Goal: Transaction & Acquisition: Purchase product/service

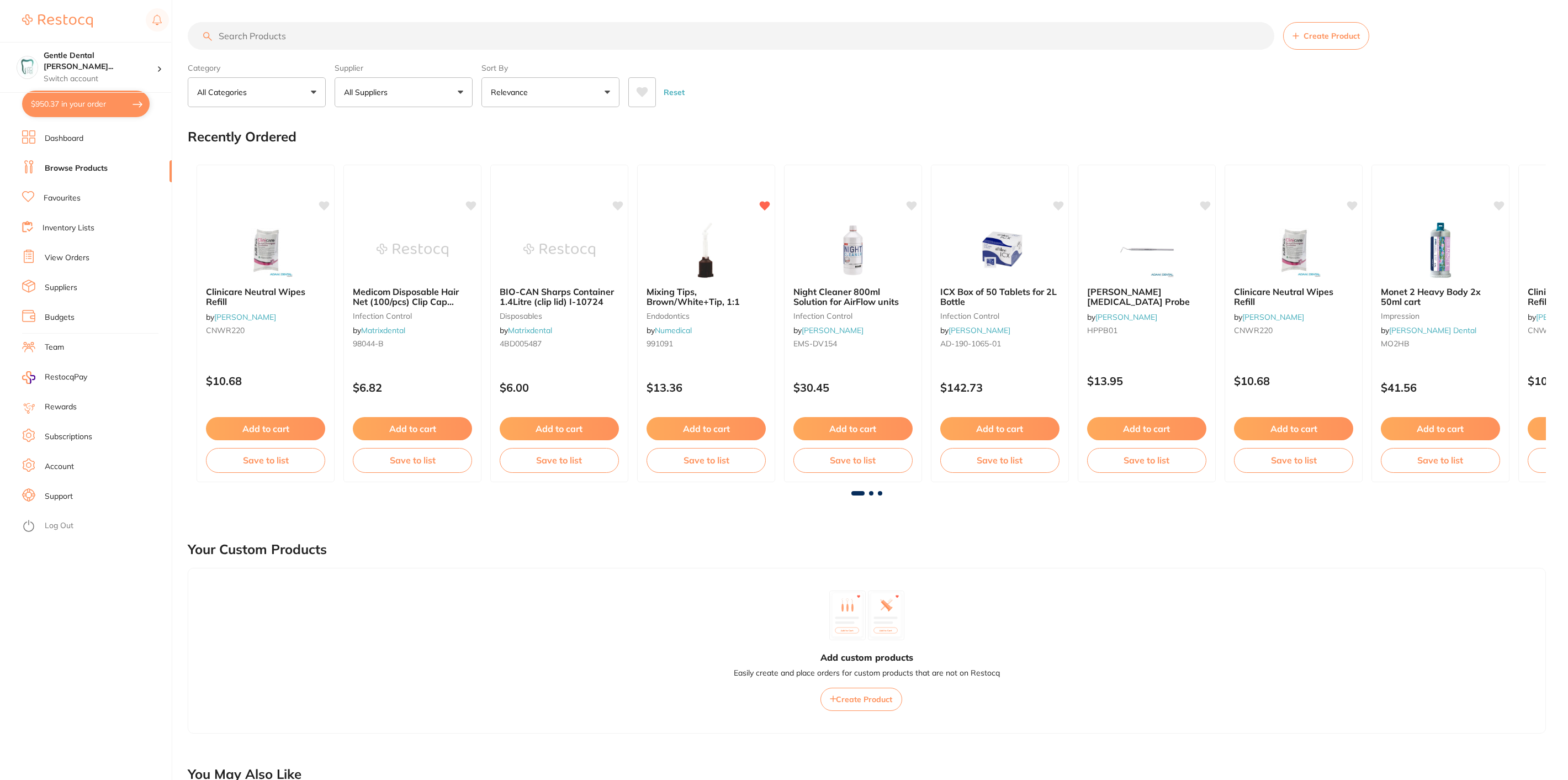
click at [315, 29] on input "search" at bounding box center [731, 35] width 1087 height 27
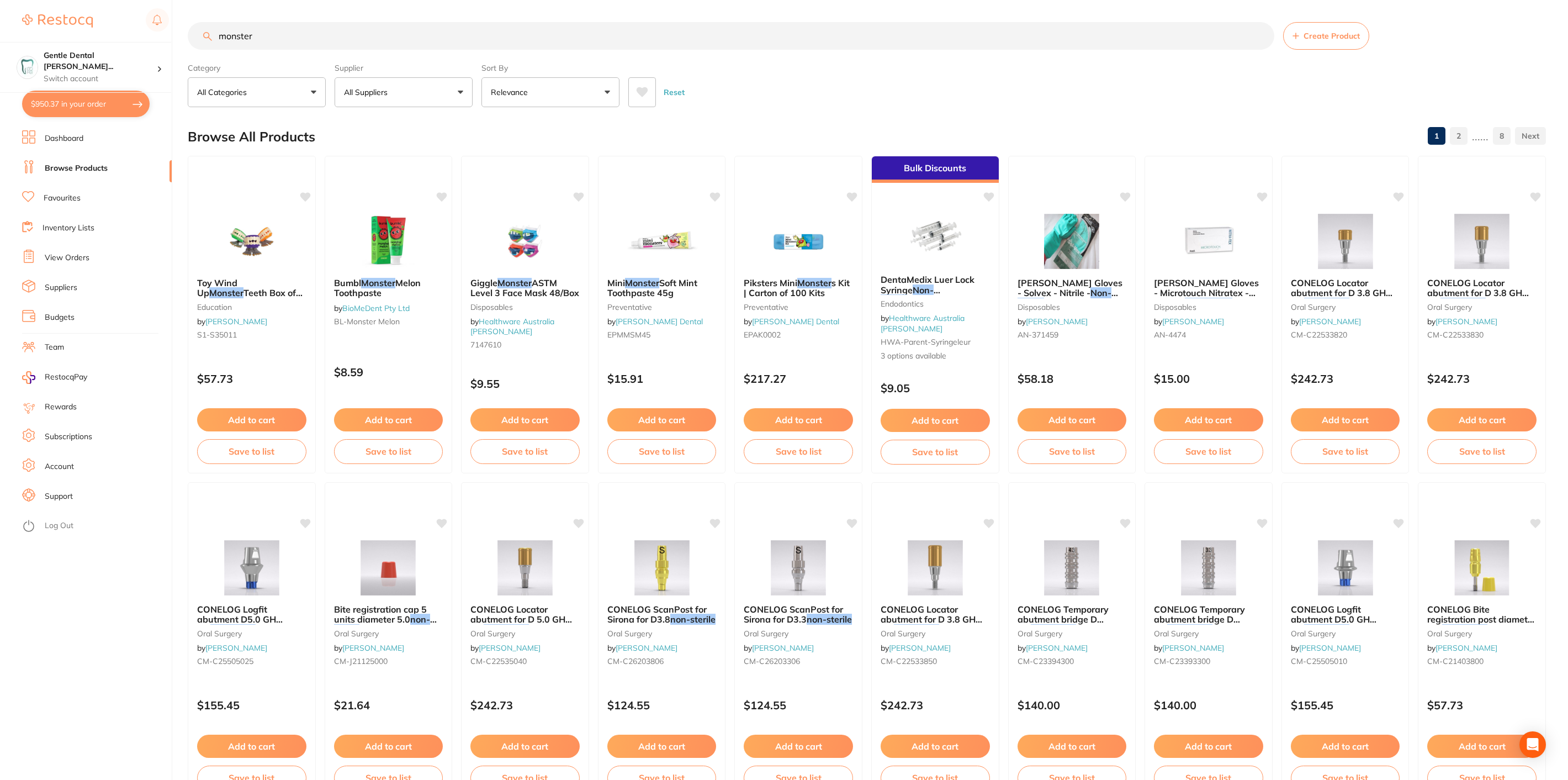
type input "monster"
click at [802, 250] on img at bounding box center [799, 242] width 72 height 55
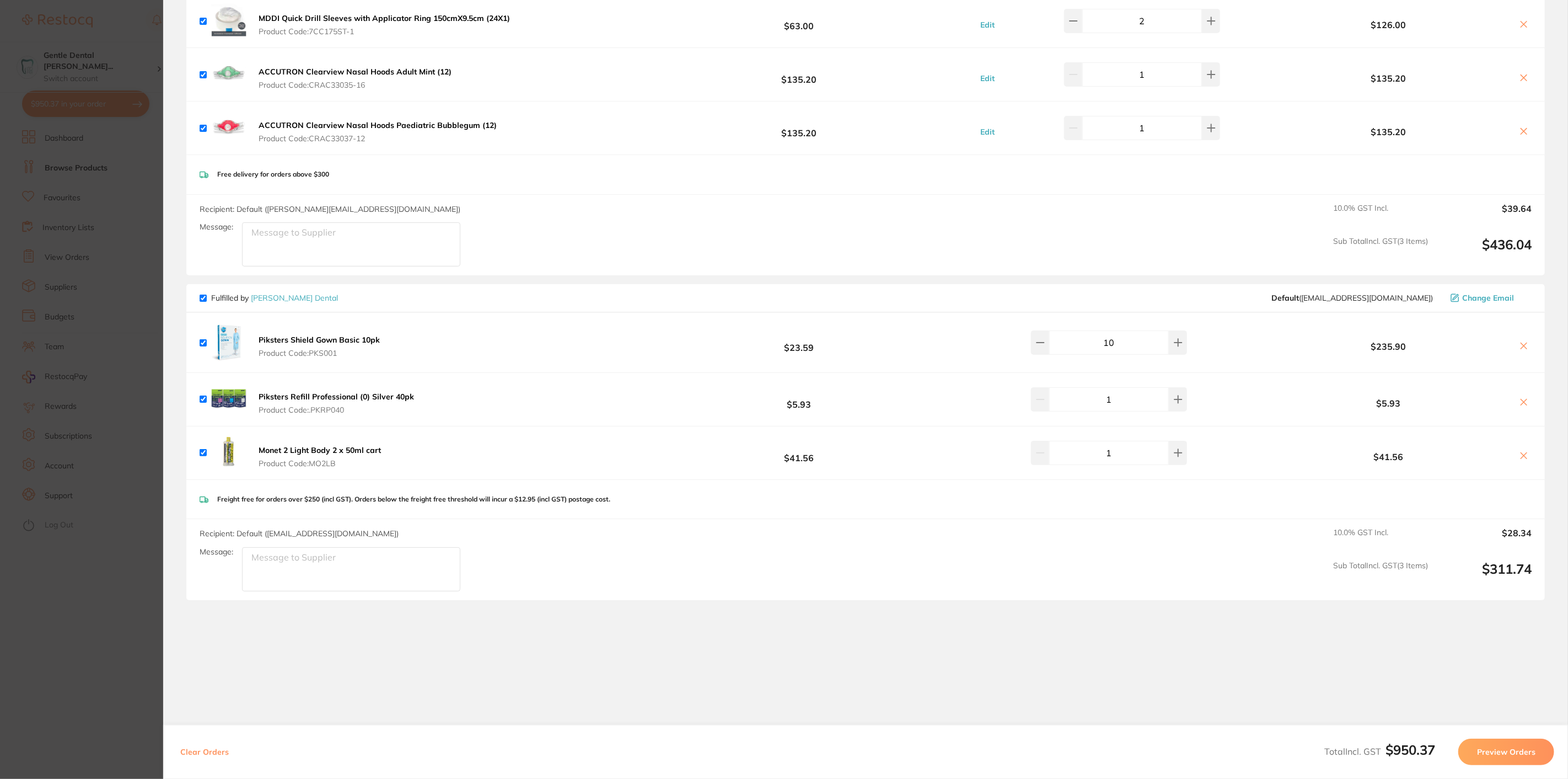
scroll to position [674, 0]
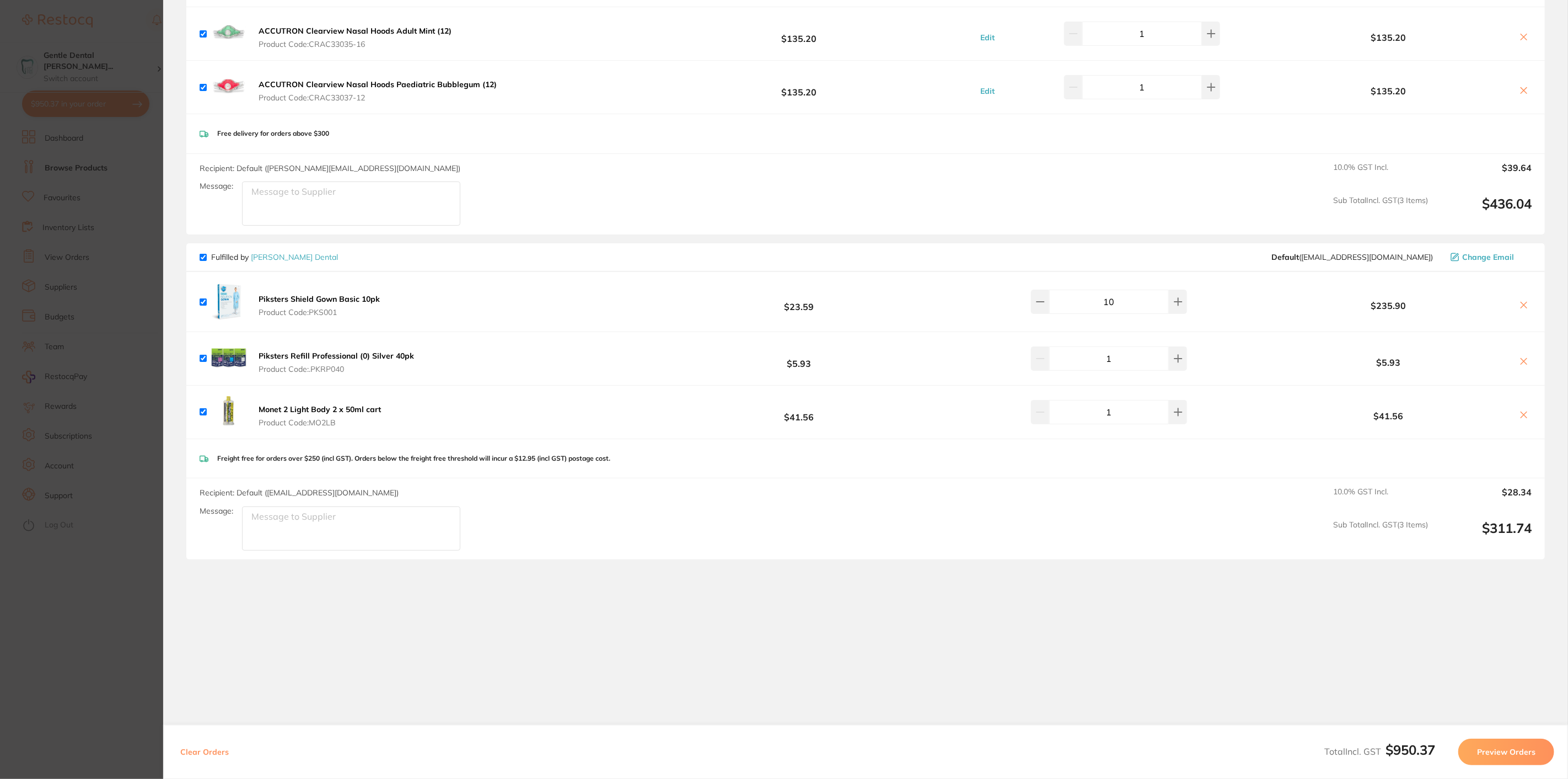
click at [63, 398] on section "Update RRP Set your pre negotiated price for this item. Item Agreed RRP (excl. …" at bounding box center [784, 389] width 1568 height 779
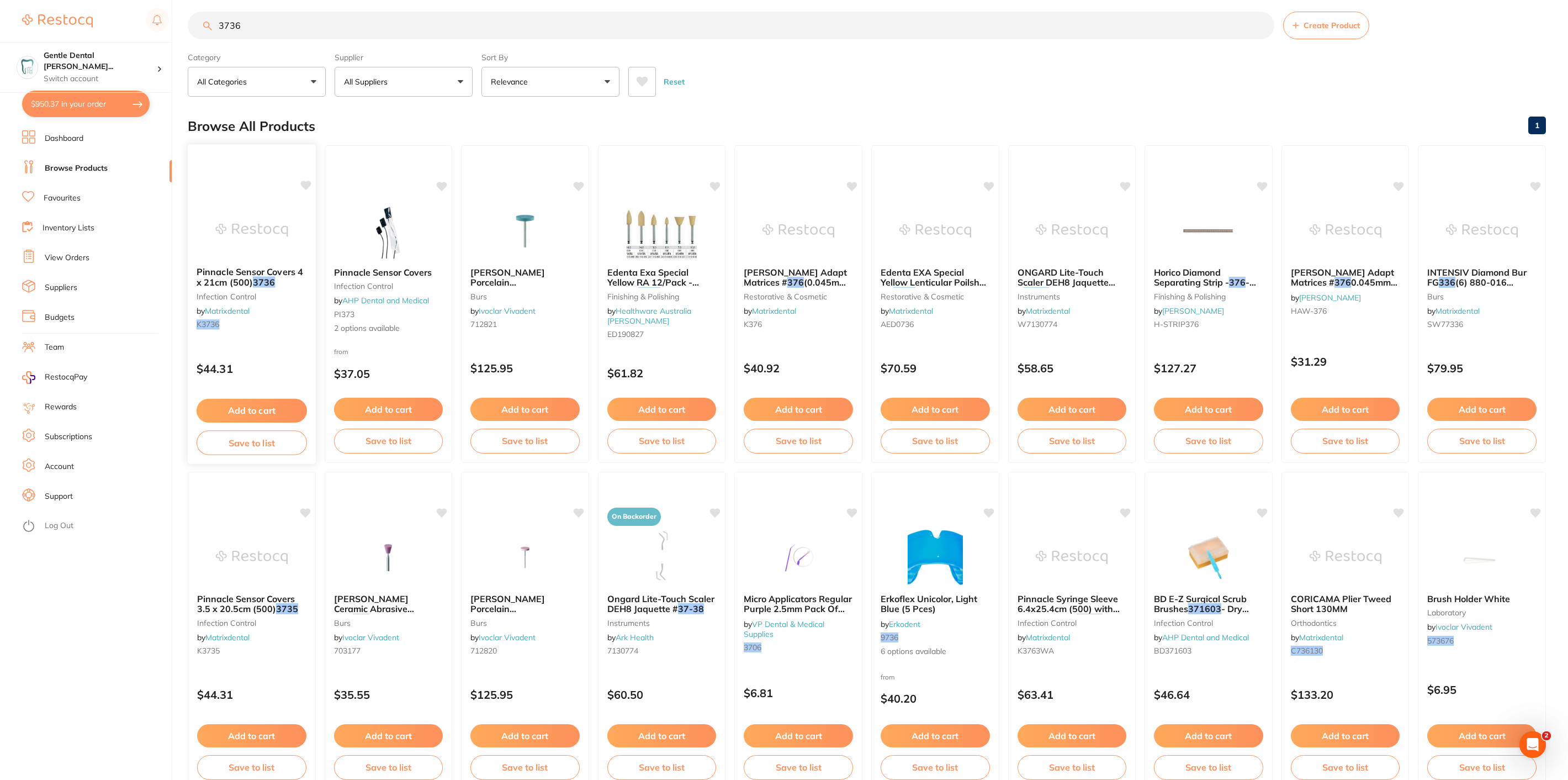
scroll to position [0, 0]
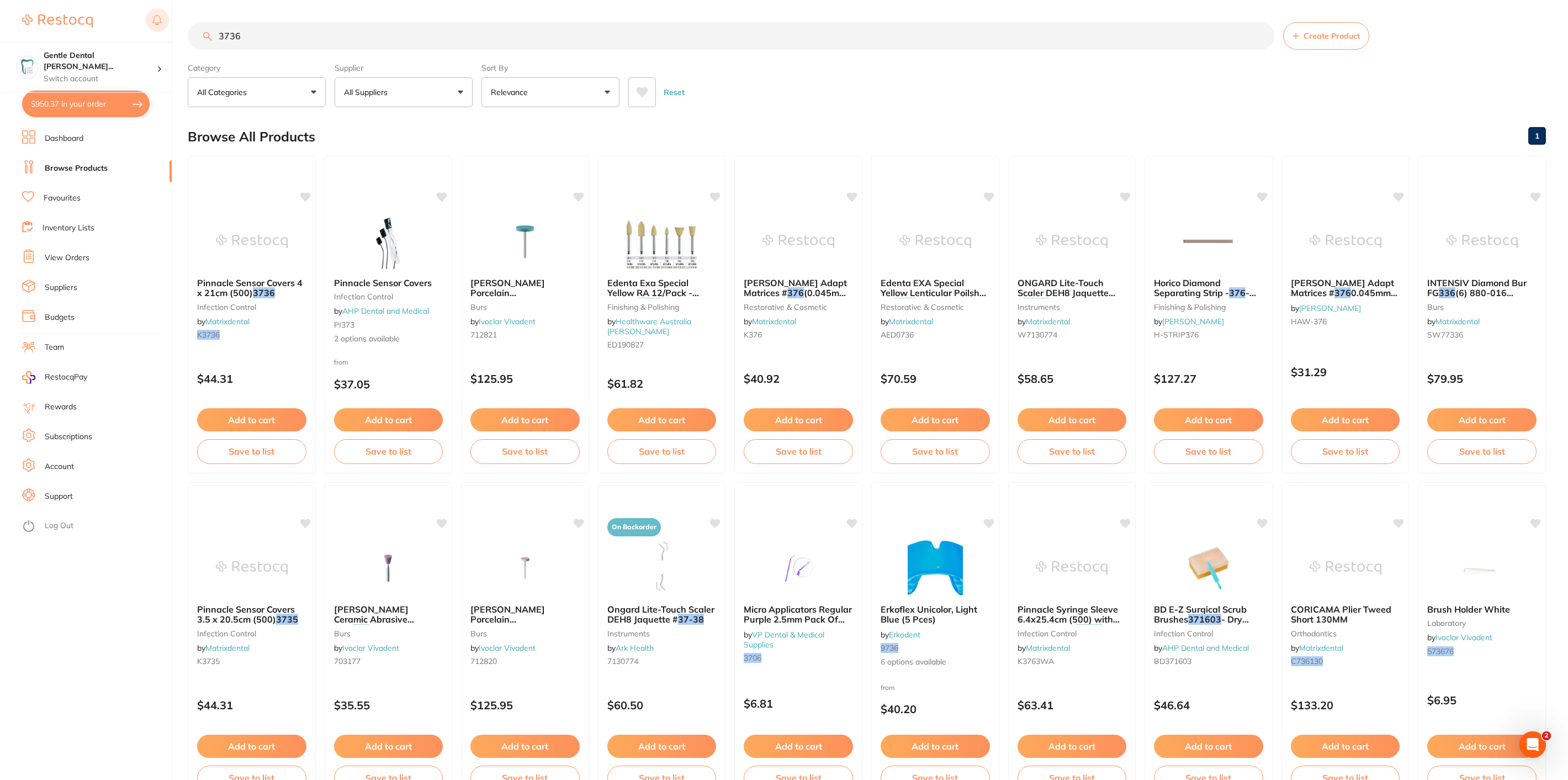
drag, startPoint x: 263, startPoint y: 29, endPoint x: 161, endPoint y: 9, distance: 103.9
click at [161, 9] on div "$950.37 Gentle Dental [PERSON_NAME]... Switch account Gentle Dental [GEOGRAPHIC…" at bounding box center [784, 390] width 1568 height 780
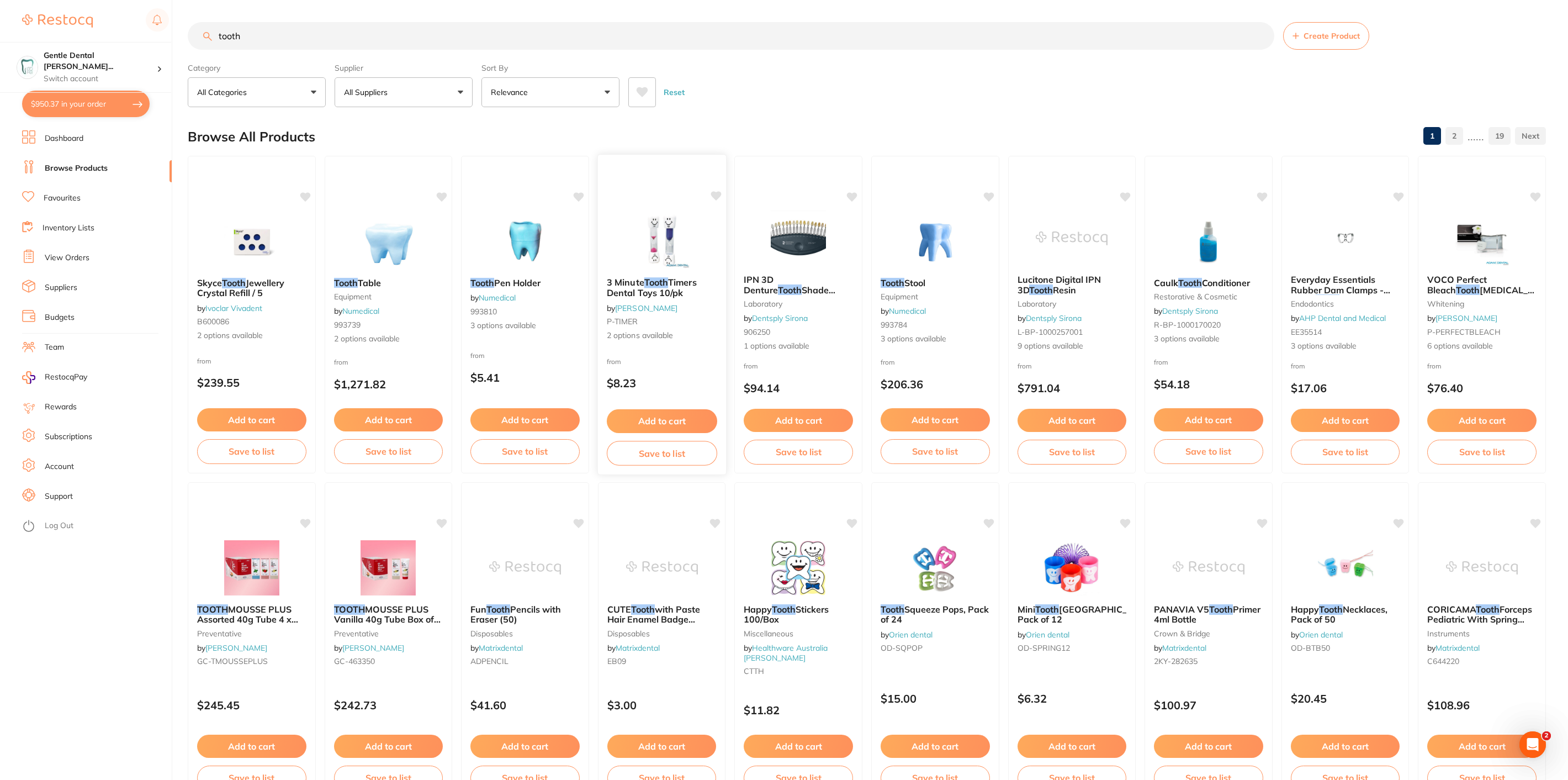
type input "tooth"
click at [635, 291] on span "Timers Dental Toys 10/pk" at bounding box center [652, 287] width 90 height 21
